Goal: Navigation & Orientation: Find specific page/section

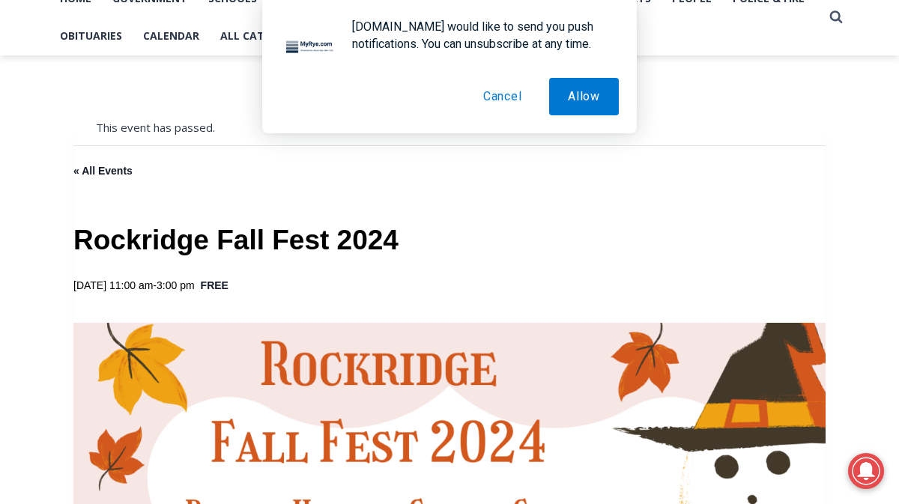
scroll to position [350, 0]
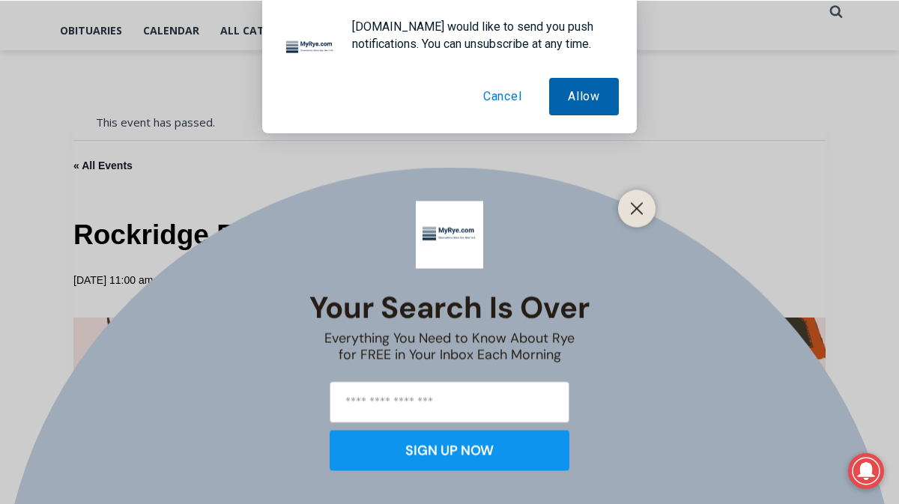
click at [592, 97] on button "Allow" at bounding box center [584, 96] width 70 height 37
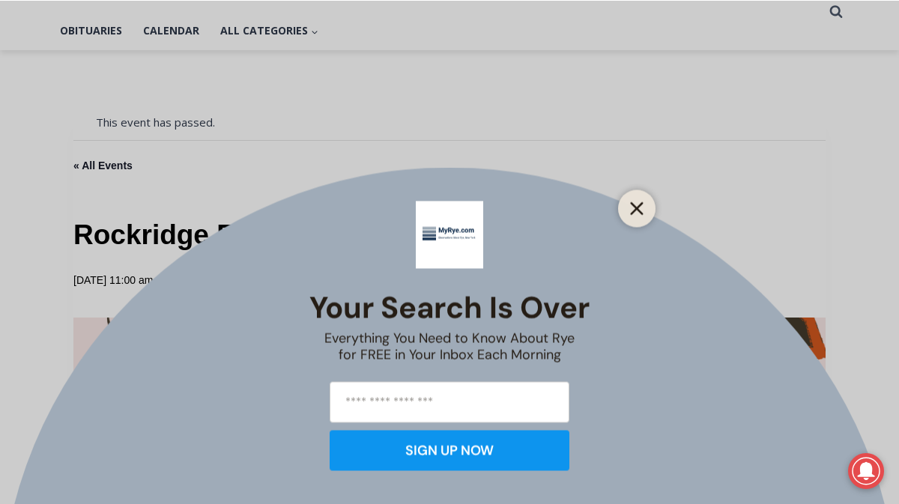
click at [639, 208] on icon "Close" at bounding box center [636, 208] width 13 height 13
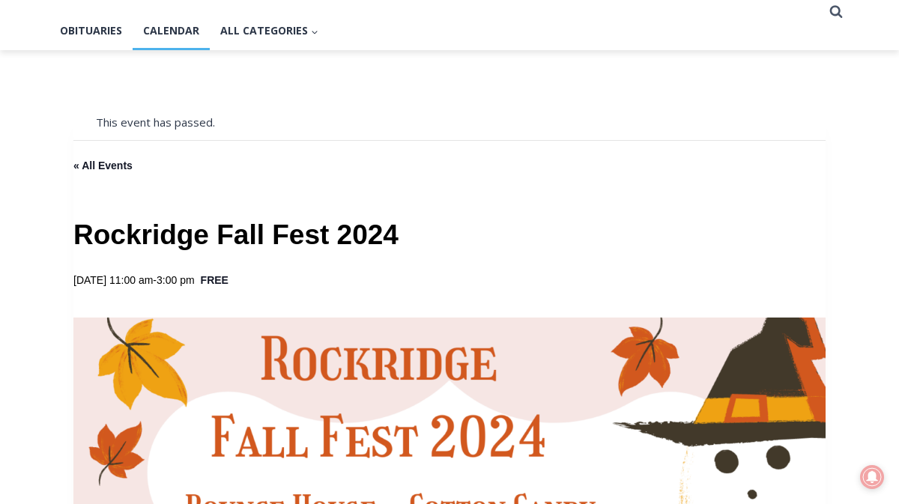
click at [160, 25] on link "Calendar" at bounding box center [171, 30] width 77 height 37
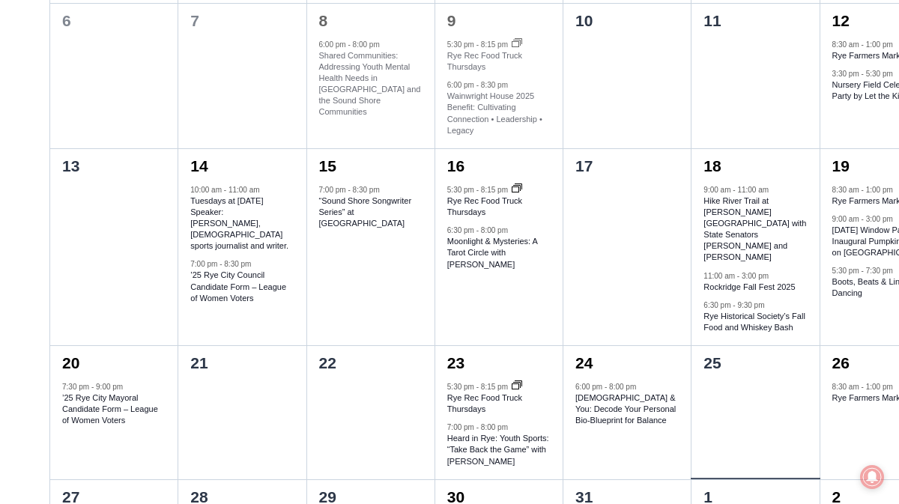
scroll to position [896, 0]
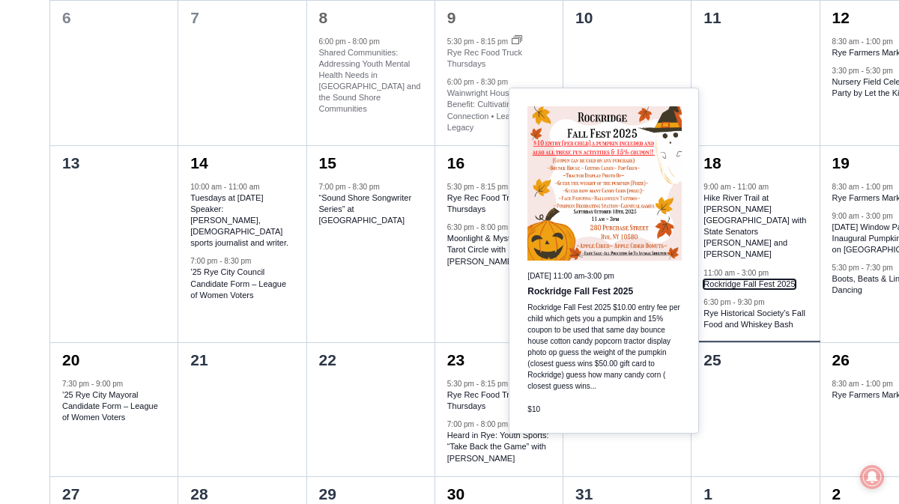
click at [762, 280] on link "Rockridge Fall Fest 2025" at bounding box center [749, 285] width 91 height 10
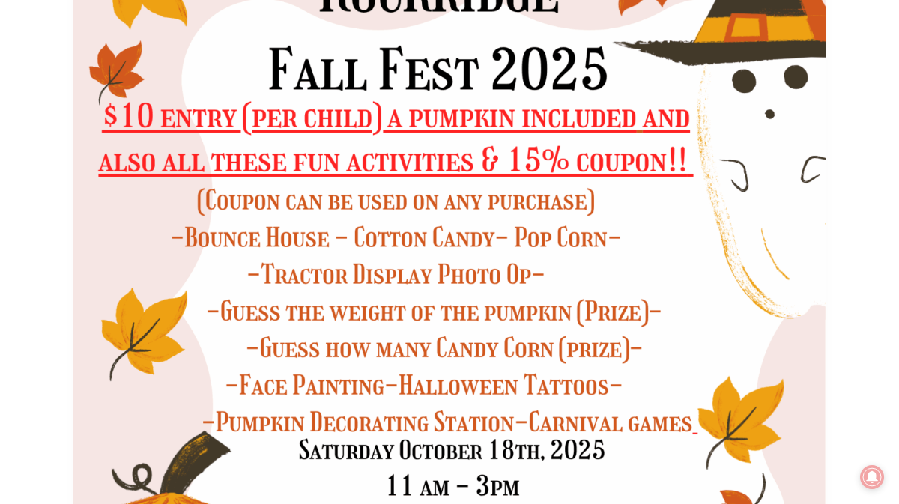
scroll to position [689, 0]
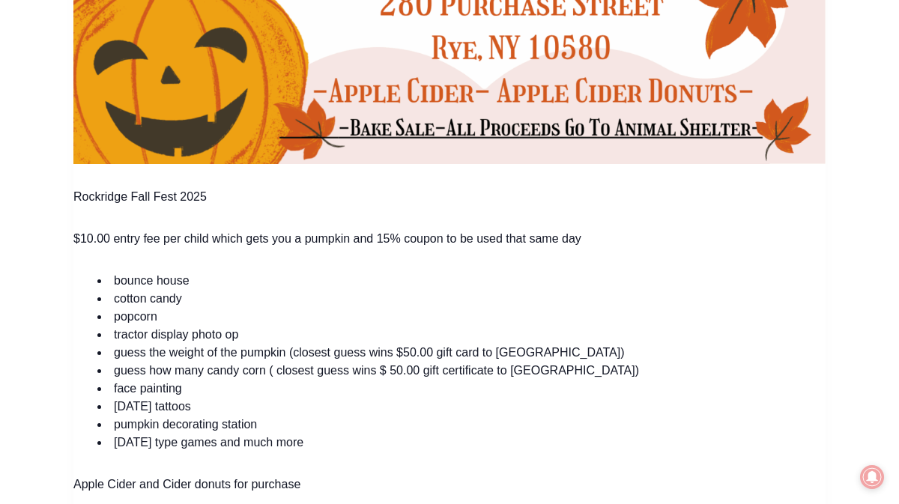
scroll to position [1157, 0]
